Goal: Information Seeking & Learning: Learn about a topic

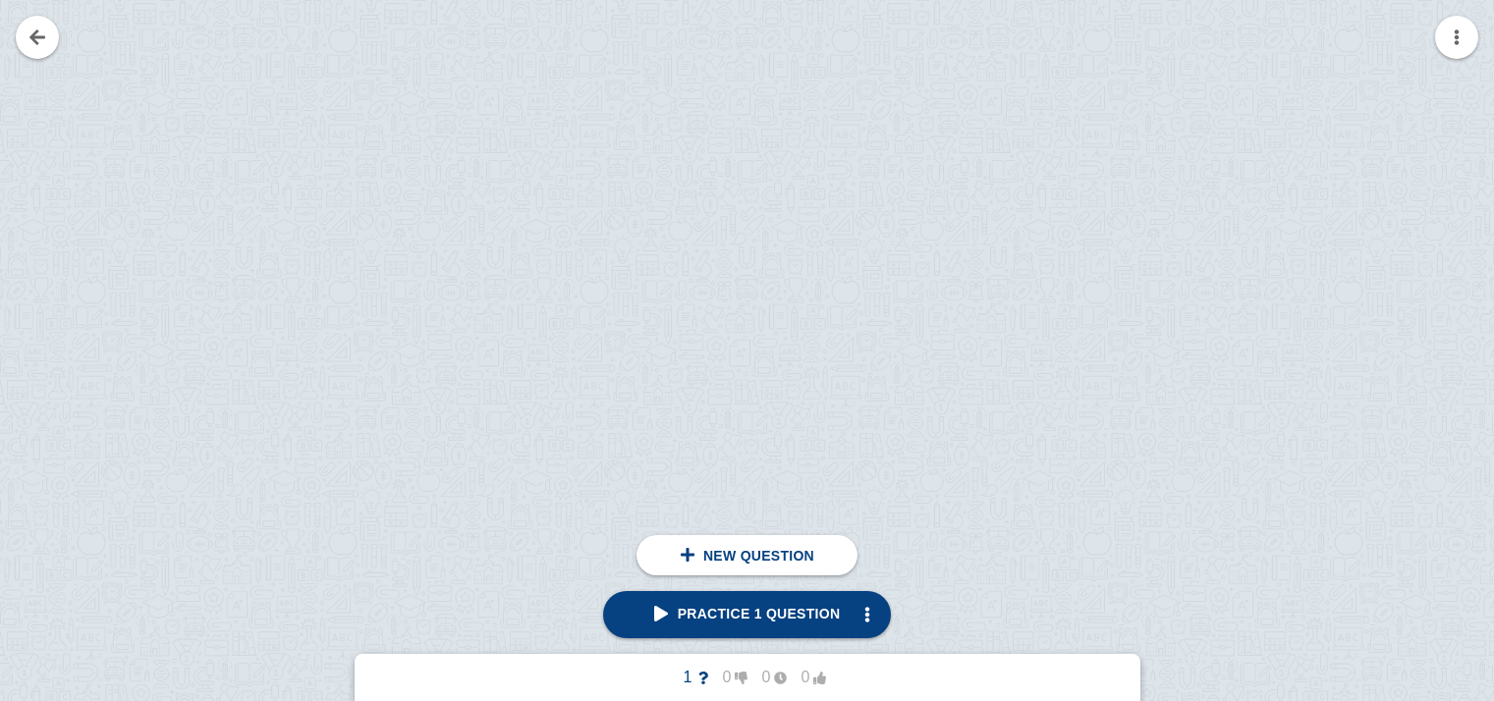
scroll to position [41038, 83]
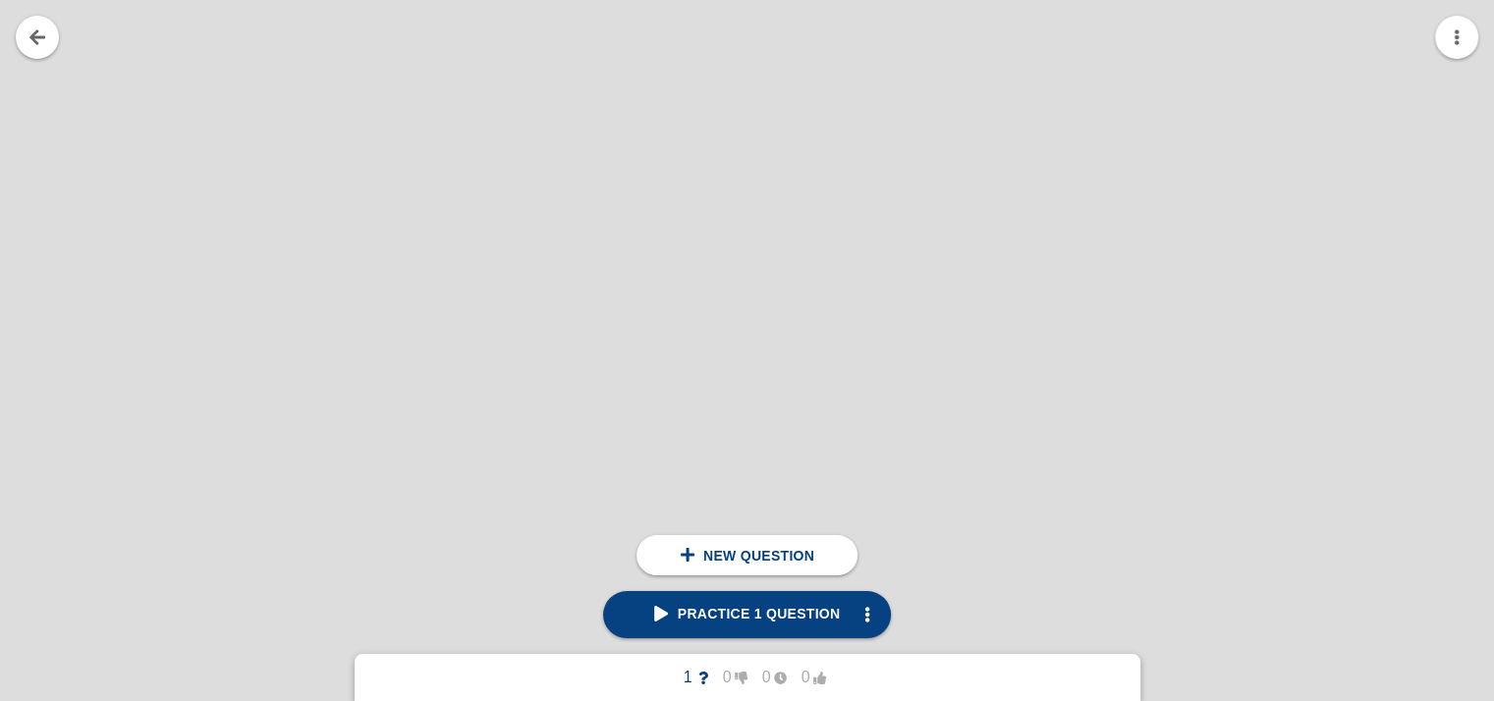
scroll to position [53605, 310]
